Goal: Navigation & Orientation: Find specific page/section

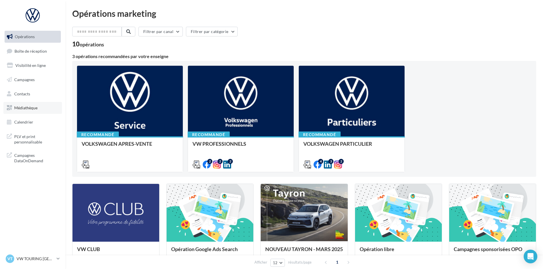
click at [39, 106] on link "Médiathèque" at bounding box center [32, 108] width 59 height 12
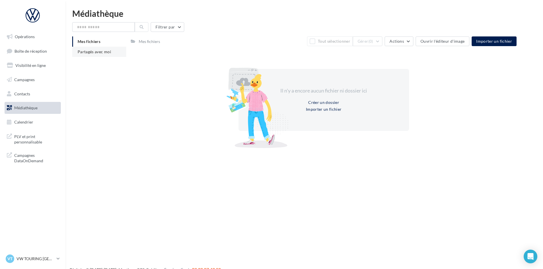
click at [88, 55] on li "Partagés avec moi" at bounding box center [99, 52] width 54 height 10
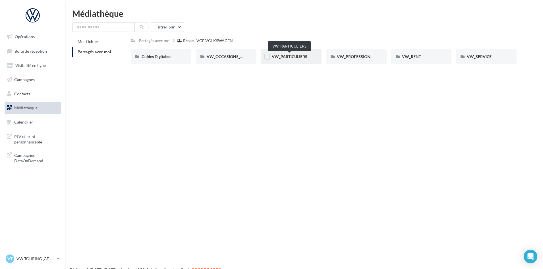
click at [306, 58] on span "VW_PARTICULIERS" at bounding box center [290, 56] width 36 height 5
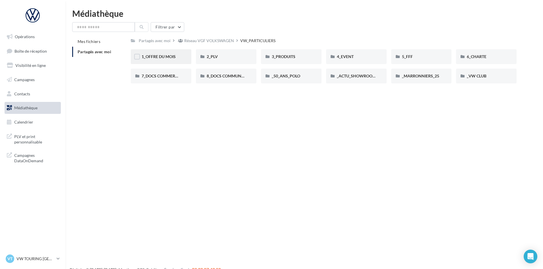
click at [179, 60] on div "1_OFFRE DU MOIS" at bounding box center [161, 56] width 61 height 15
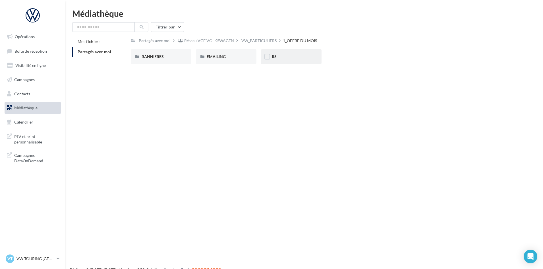
click at [313, 60] on div "RS" at bounding box center [291, 56] width 61 height 15
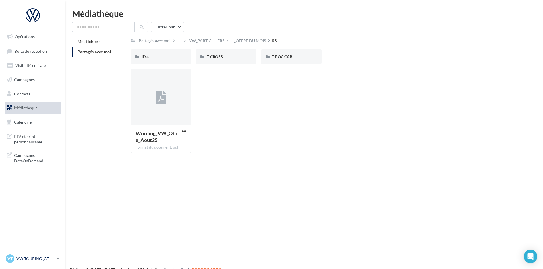
click at [28, 257] on p "VW TOURING [GEOGRAPHIC_DATA]" at bounding box center [35, 259] width 38 height 6
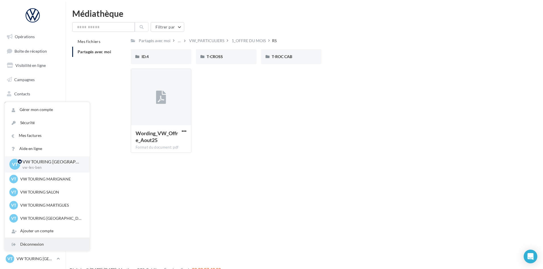
click at [24, 241] on div "Déconnexion" at bounding box center [47, 244] width 85 height 13
